Goal: Use online tool/utility: Use online tool/utility

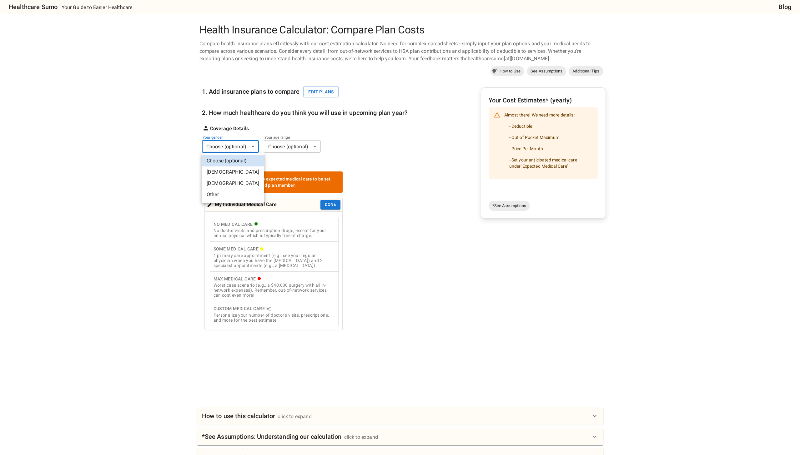
click at [243, 144] on body "Healthcare Sumo Your Guide to Easier Healthcare Blog Health Insurance Calculato…" at bounding box center [400, 287] width 800 height 575
click at [365, 140] on div at bounding box center [400, 227] width 800 height 455
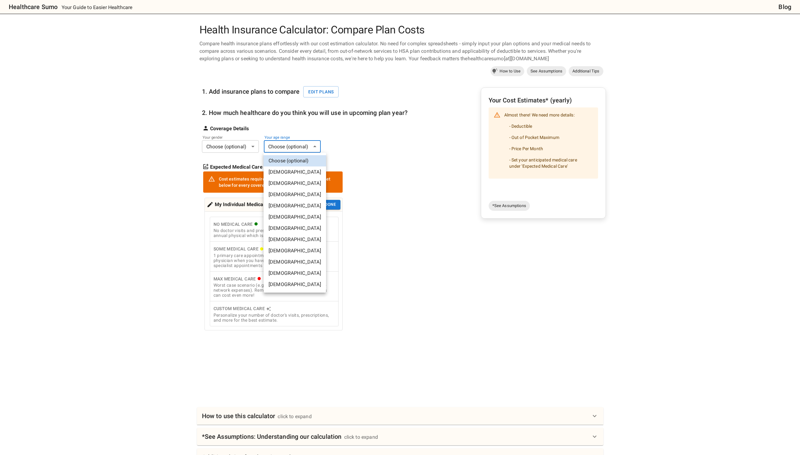
click at [303, 146] on body "Healthcare Sumo Your Guide to Easier Healthcare Blog Health Insurance Calculato…" at bounding box center [400, 287] width 800 height 575
click at [303, 146] on div at bounding box center [400, 227] width 800 height 455
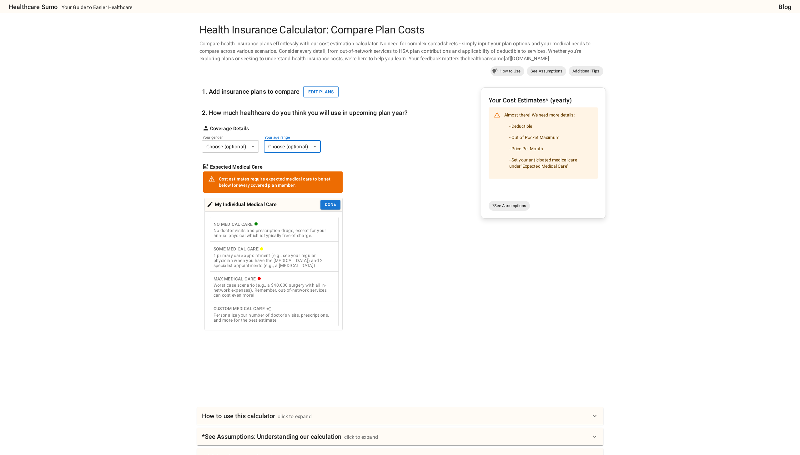
click at [317, 97] on button "Edit plans" at bounding box center [320, 92] width 35 height 12
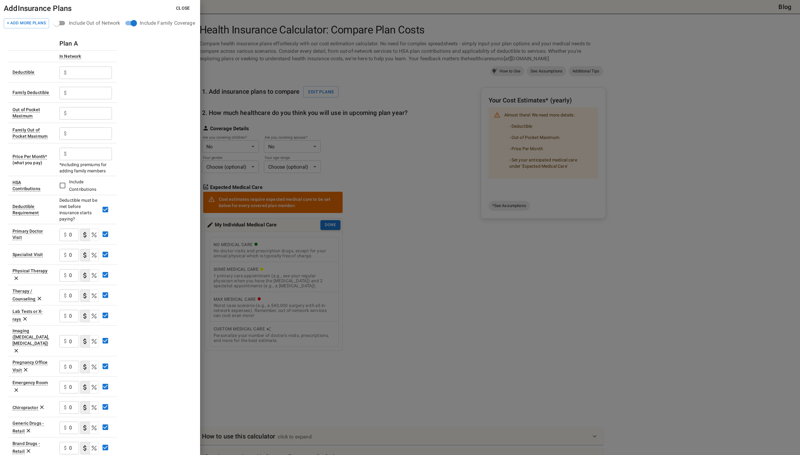
scroll to position [0, 0]
click at [76, 239] on input "0" at bounding box center [74, 235] width 10 height 13
click at [75, 252] on input "0" at bounding box center [74, 255] width 10 height 13
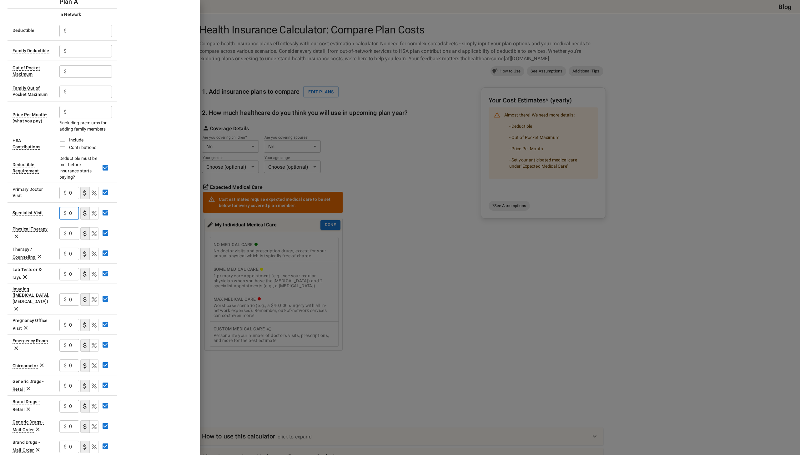
scroll to position [0, 0]
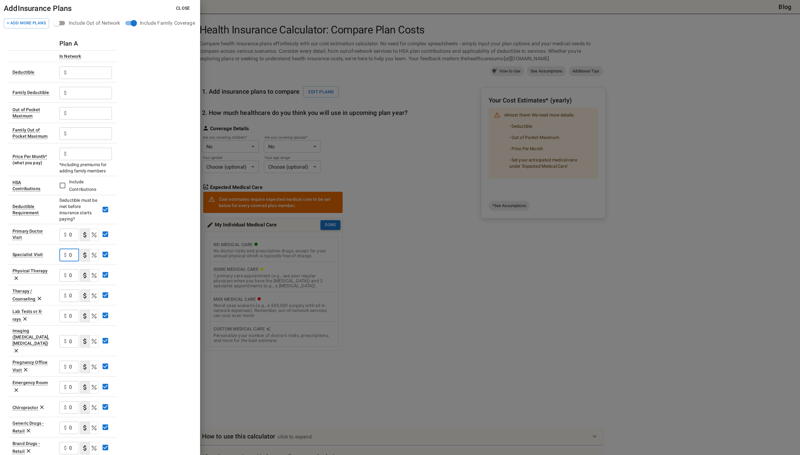
click at [182, 12] on button "Close" at bounding box center [183, 9] width 24 height 12
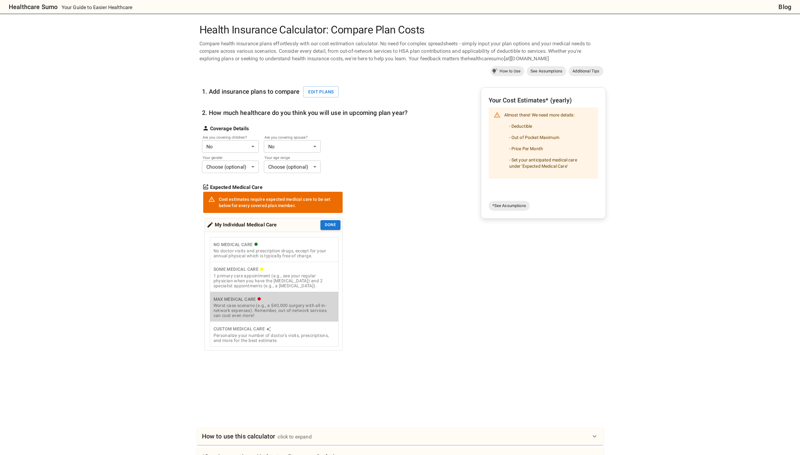
click at [292, 316] on div "Worst case scenario (e.g., a $40,000 surgery with all in-network expenses). Rem…" at bounding box center [274, 310] width 121 height 15
